Goal: Task Accomplishment & Management: Complete application form

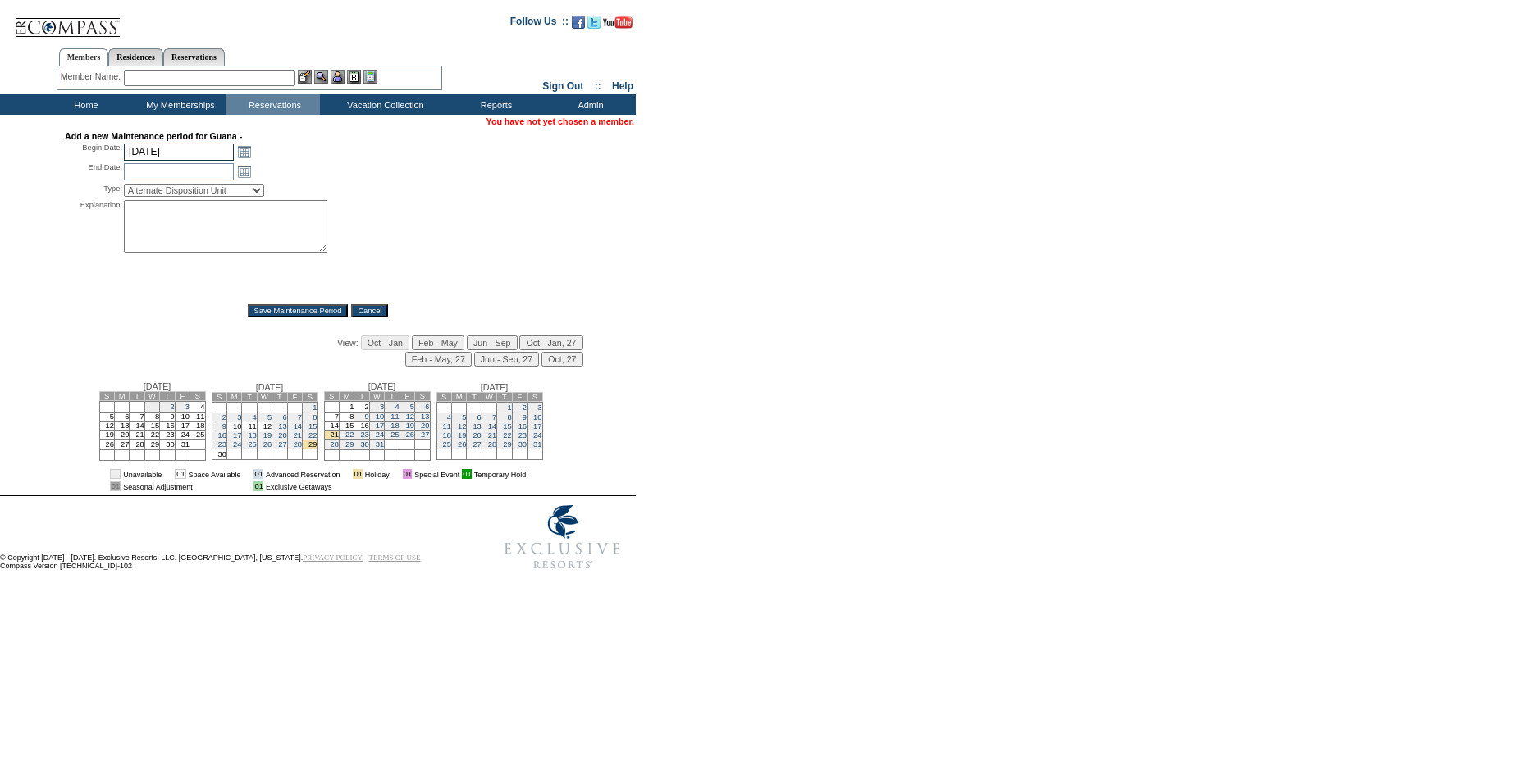
click at [144, 155] on input "[DATE]" at bounding box center [178, 152] width 110 height 17
click at [147, 155] on input "[DATE]" at bounding box center [178, 152] width 110 height 17
type input "[DATE]"
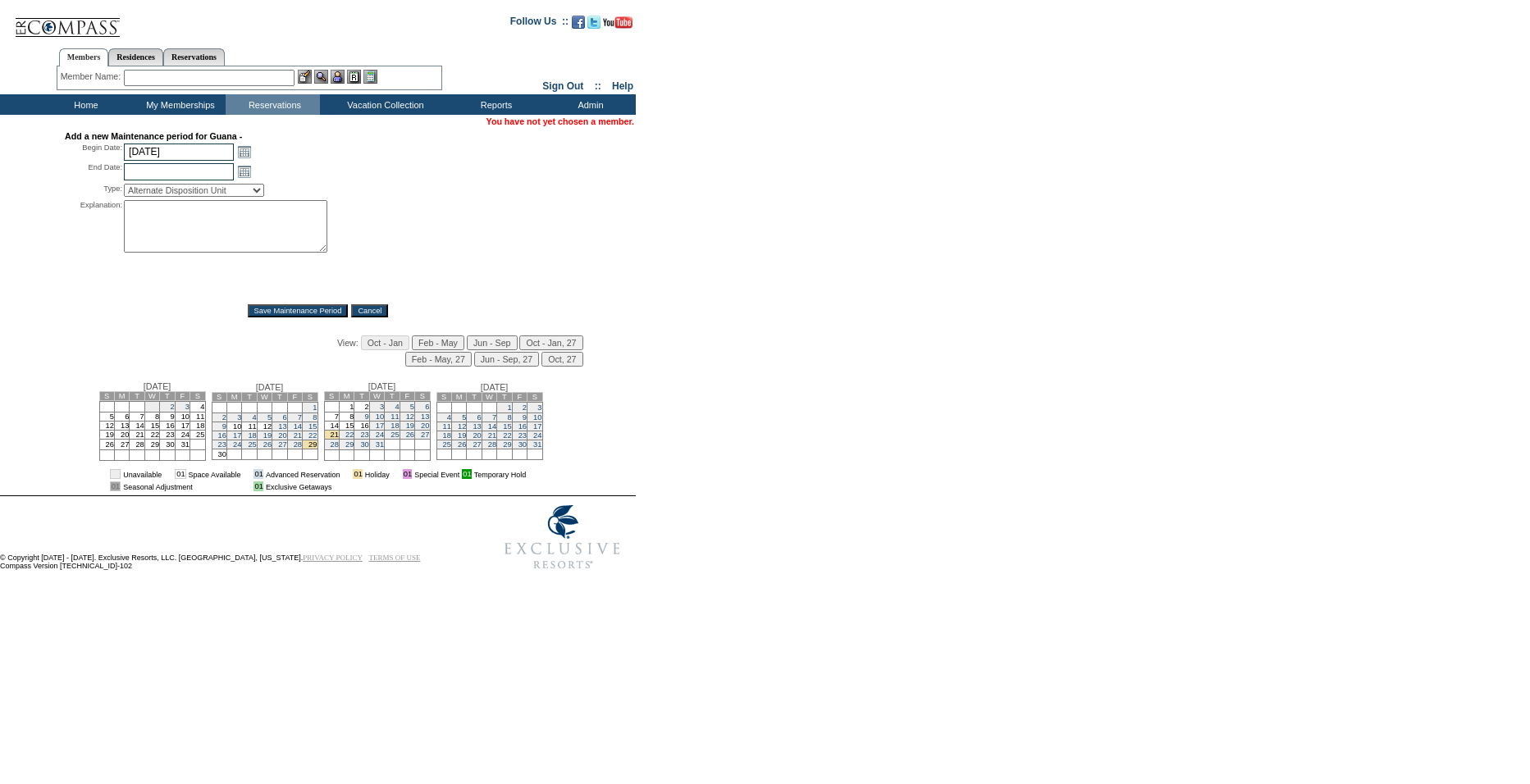
type input "[DATE]"
click at [217, 176] on input "[DATE]" at bounding box center [178, 172] width 110 height 17
type input "[DATE]"
click at [239, 196] on select "Alternate Disposition Unit Business Hold Disposition Exclusive Alliance Partner…" at bounding box center [193, 190] width 140 height 13
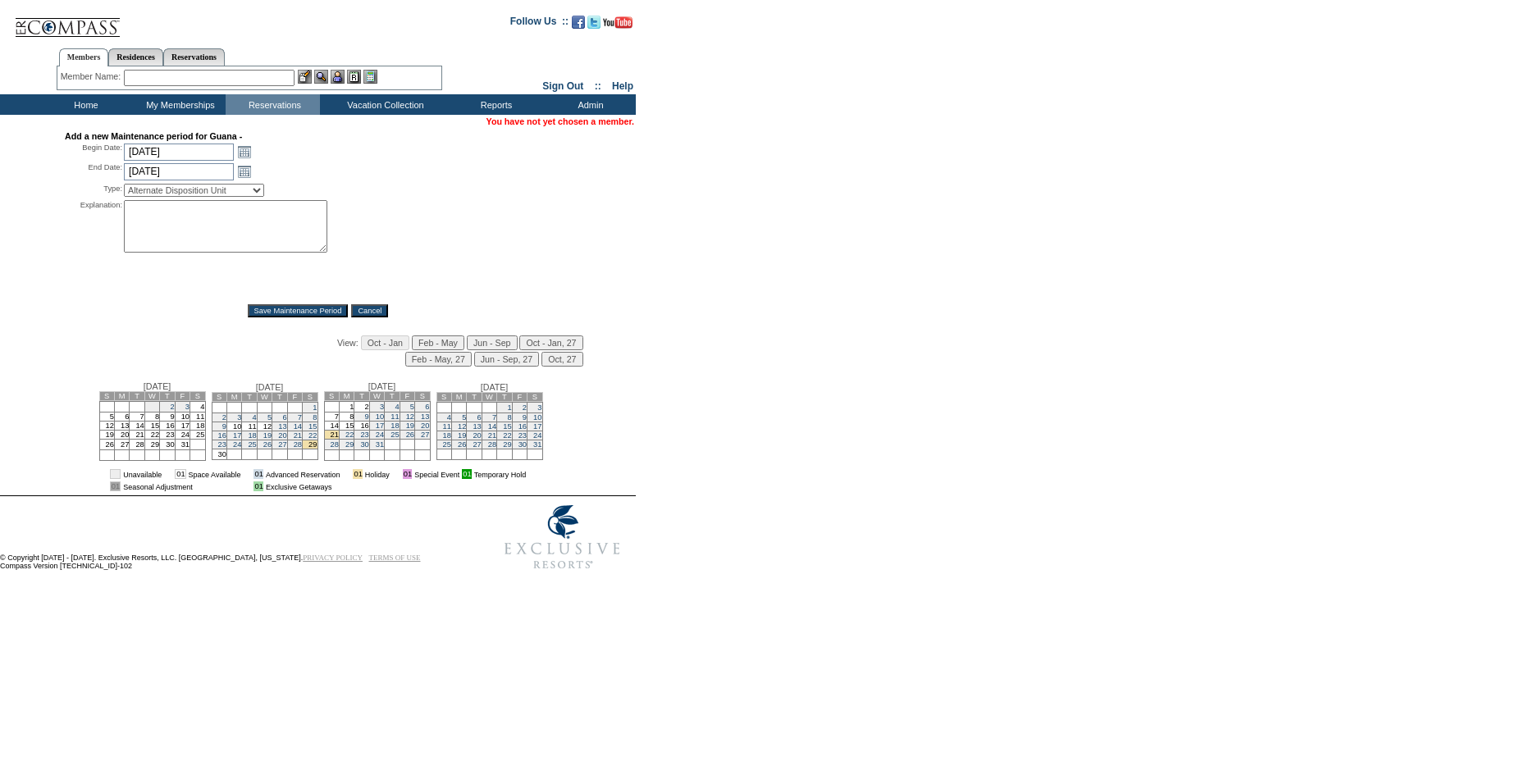
click at [209, 195] on select "Alternate Disposition Unit Business Hold Disposition Exclusive Alliance Partner…" at bounding box center [193, 190] width 140 height 13
select select "PropMaint"
click at [123, 187] on select "Alternate Disposition Unit Business Hold Disposition Exclusive Alliance Partner…" at bounding box center [193, 190] width 140 height 13
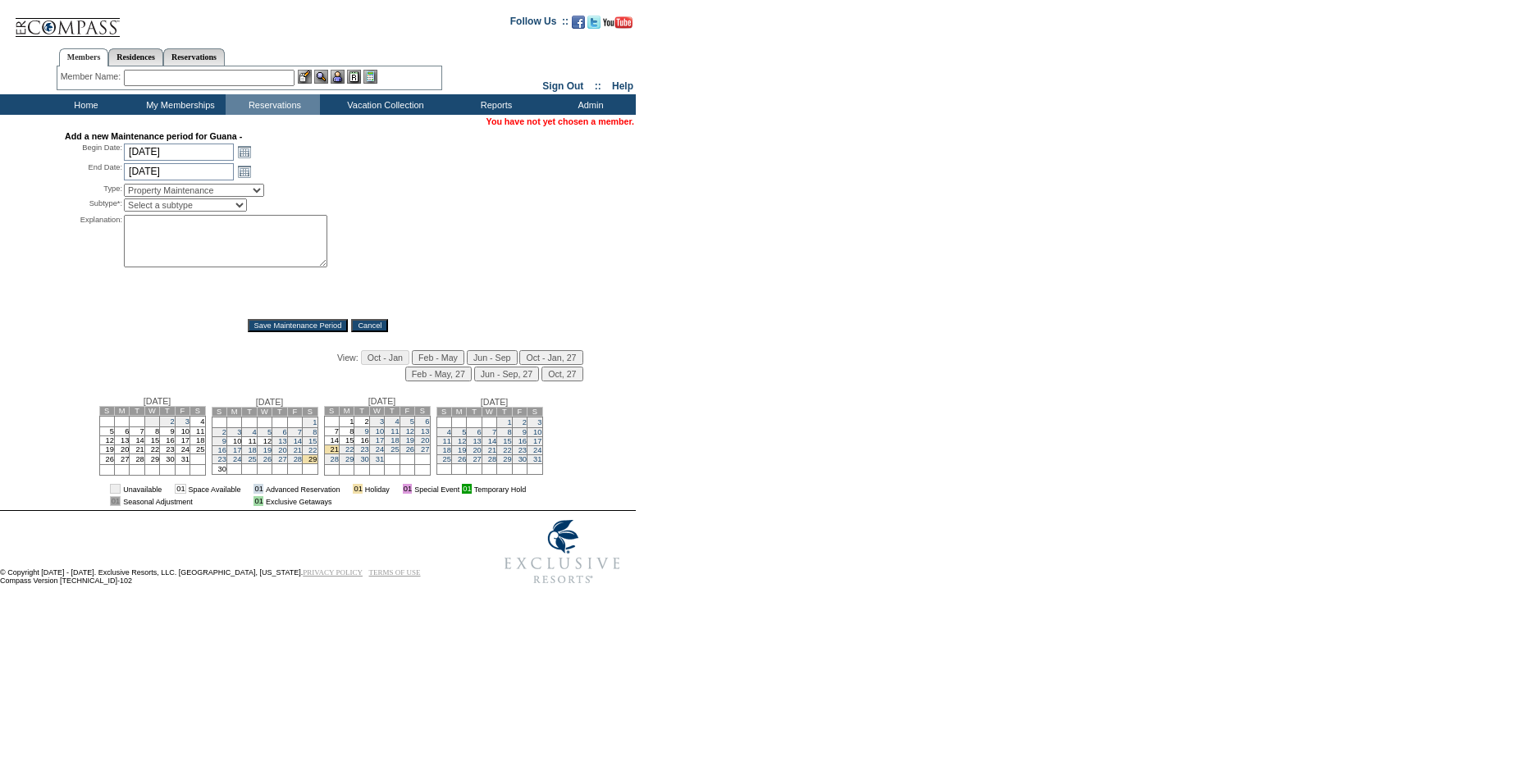
click at [168, 210] on select "Select a subtype FF&E Projects Housekeeping/Deep Clean Monthly PM Block Planned…" at bounding box center [185, 205] width 123 height 13
select select "PropMaint-ProspectHold"
click at [123, 203] on select "Select a subtype FF&E Projects Housekeeping/Deep Clean Monthly PM Block Planned…" at bounding box center [185, 205] width 123 height 13
click at [181, 248] on textarea at bounding box center [225, 241] width 204 height 53
type textarea "o"
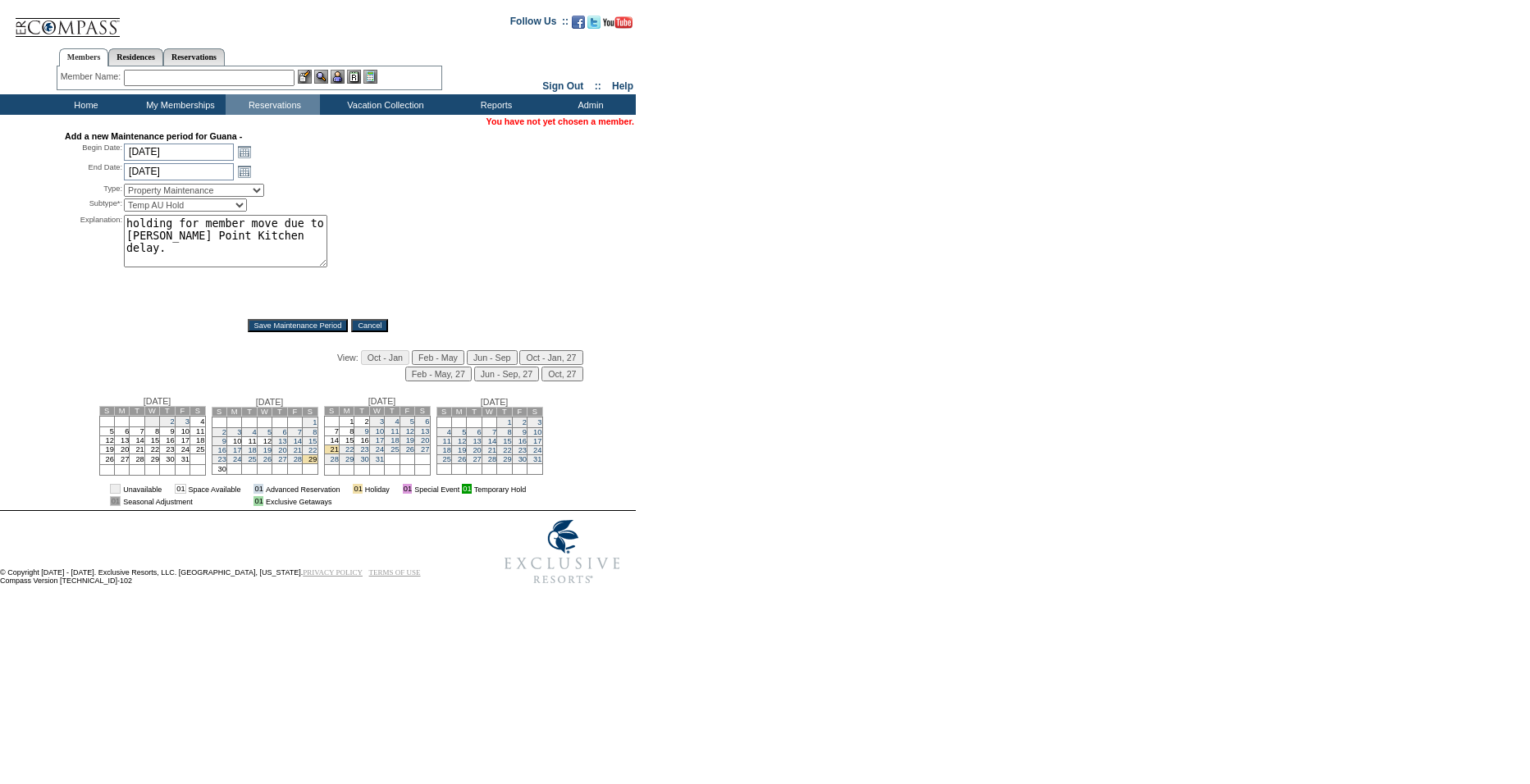
click at [201, 247] on textarea "holding for member move due to [PERSON_NAME] Point Kitchen delay." at bounding box center [225, 241] width 204 height 53
click at [307, 243] on textarea "holding for member move due to [PERSON_NAME] Point kitchen delay." at bounding box center [225, 241] width 204 height 53
type textarea "holding for member move due to [PERSON_NAME] Point kitchen delay. SW"
click at [300, 331] on input "Save Maintenance Period" at bounding box center [298, 326] width 101 height 13
